Goal: Task Accomplishment & Management: Complete application form

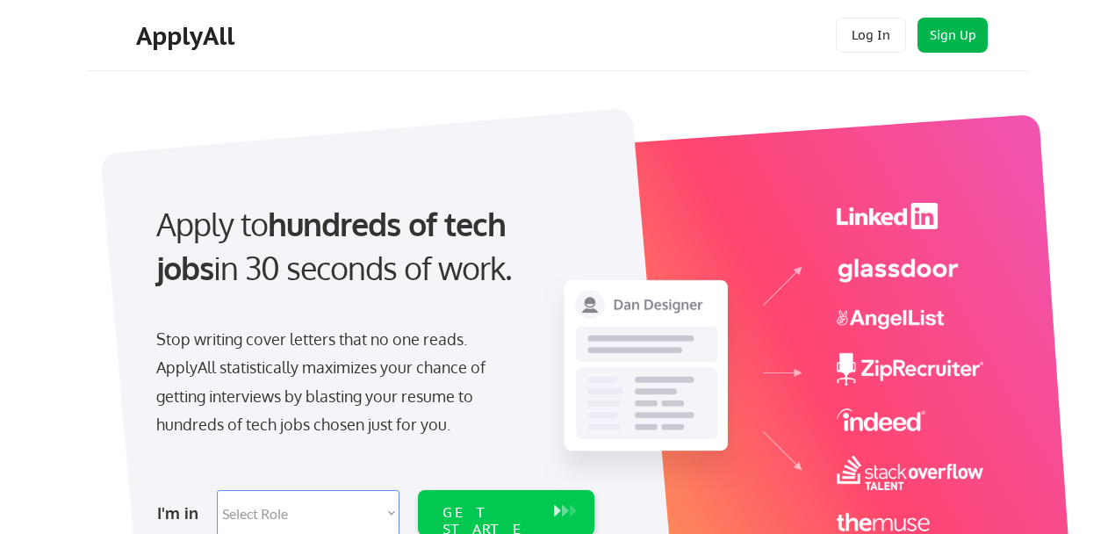
click at [938, 38] on button "Sign Up" at bounding box center [953, 35] width 70 height 35
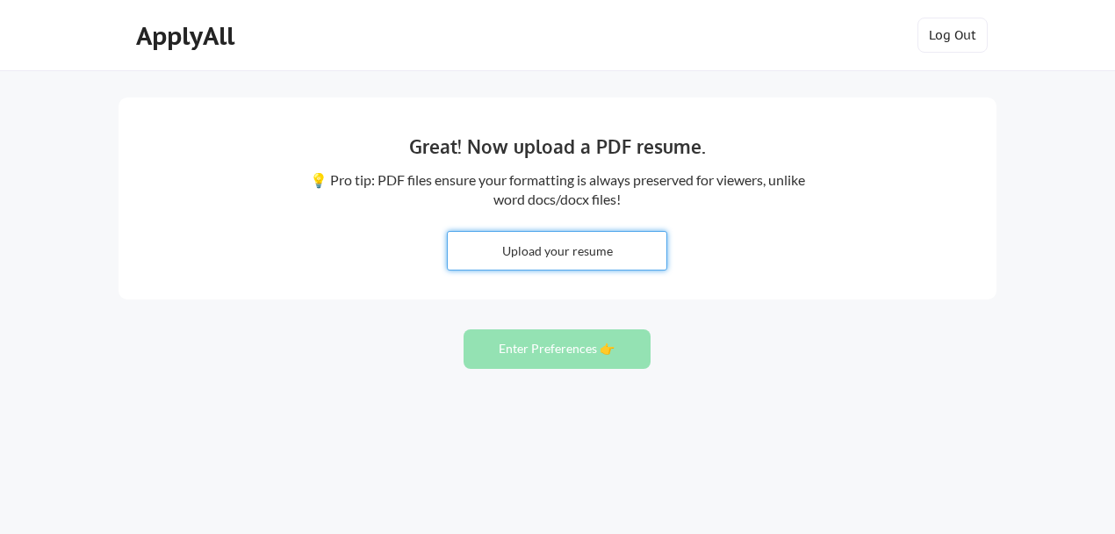
type input "C:\fakepath\Resume [PERSON_NAME] [DATE].pdf"
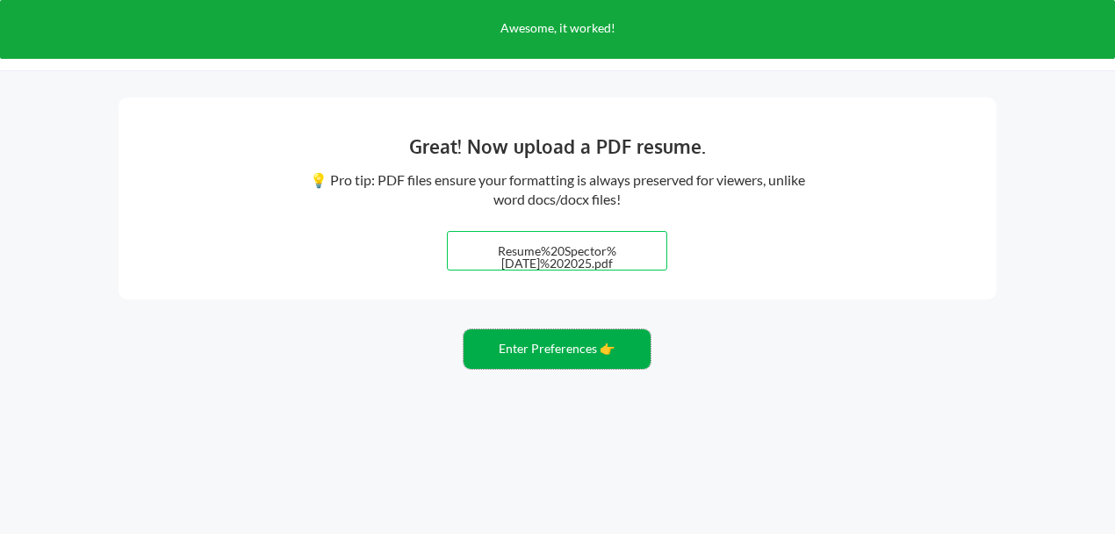
click at [644, 351] on button "Enter Preferences 👉" at bounding box center [557, 349] width 187 height 40
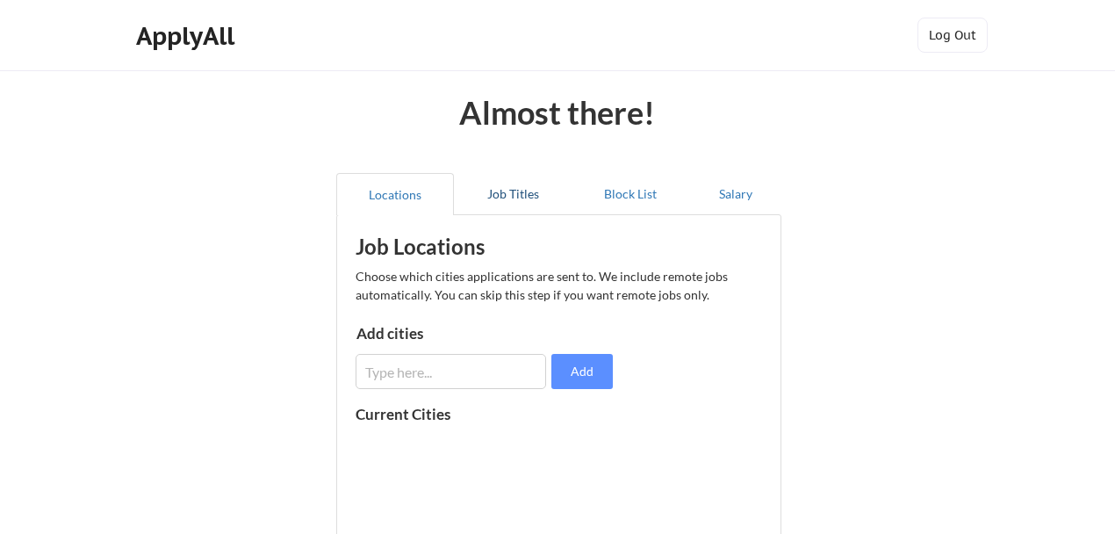
click at [500, 194] on button "Job Titles" at bounding box center [513, 194] width 118 height 42
